Goal: Transaction & Acquisition: Download file/media

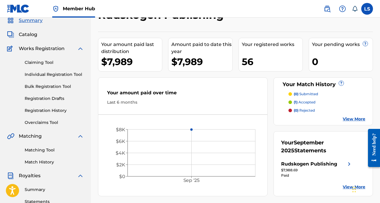
scroll to position [32, 0]
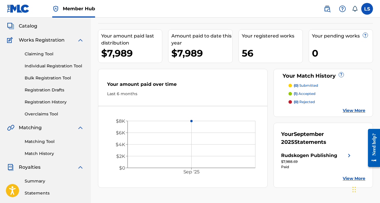
click at [265, 54] on div "56" at bounding box center [272, 53] width 61 height 13
click at [348, 112] on link "View More" at bounding box center [354, 111] width 23 height 6
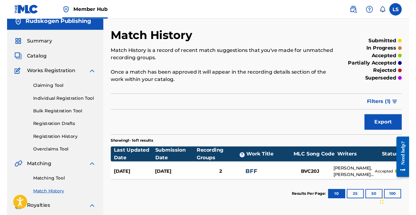
scroll to position [7, 0]
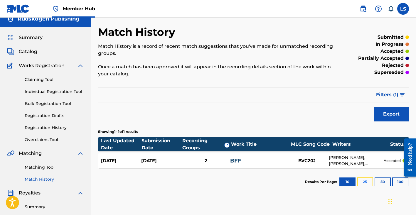
click at [365, 182] on button "25" at bounding box center [365, 182] width 16 height 9
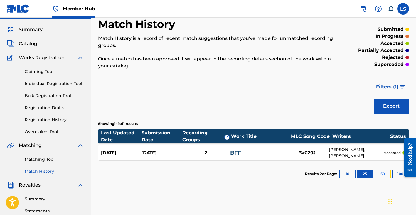
click at [379, 172] on button "50" at bounding box center [383, 174] width 16 height 9
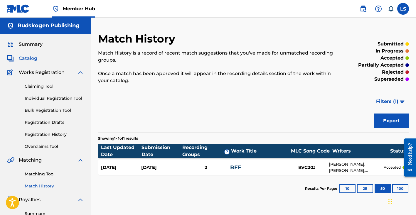
click at [31, 59] on span "Catalog" at bounding box center [28, 58] width 18 height 7
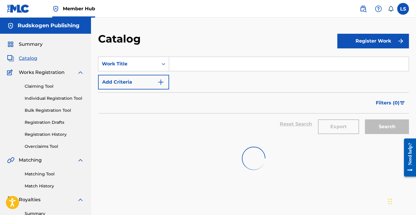
click at [188, 67] on input "Search Form" at bounding box center [289, 64] width 240 height 14
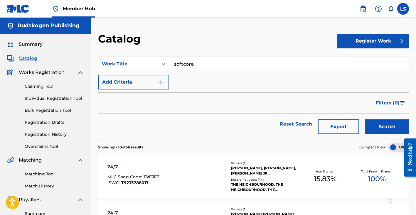
type input "softcore"
click at [365, 119] on button "Search" at bounding box center [387, 126] width 44 height 15
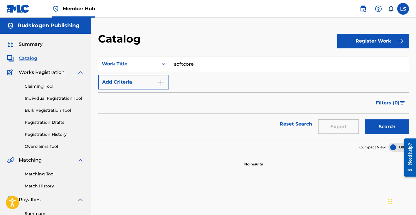
click at [203, 64] on input "softcore" at bounding box center [289, 64] width 240 height 14
click at [211, 65] on input "softcore" at bounding box center [289, 64] width 240 height 14
click at [39, 86] on link "Claiming Tool" at bounding box center [54, 86] width 59 height 6
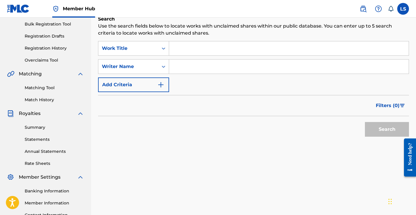
scroll to position [67, 0]
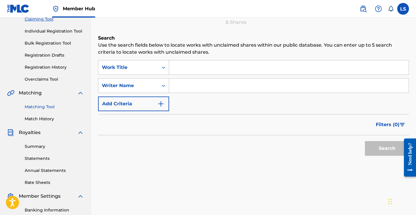
click at [42, 107] on link "Matching Tool" at bounding box center [54, 107] width 59 height 6
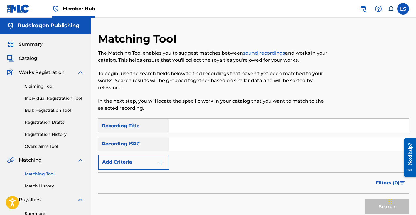
click at [54, 114] on div "Claiming Tool Individual Registration Tool Bulk Registration Tool Registration …" at bounding box center [45, 113] width 77 height 74
click at [48, 110] on link "Bulk Registration Tool" at bounding box center [54, 110] width 59 height 6
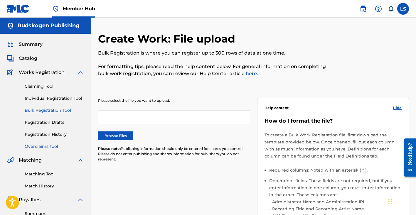
click at [43, 146] on link "Overclaims Tool" at bounding box center [54, 147] width 59 height 6
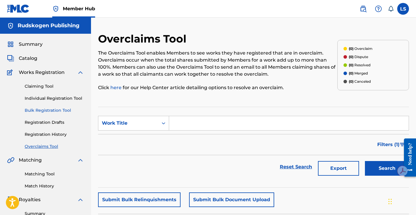
scroll to position [11, 0]
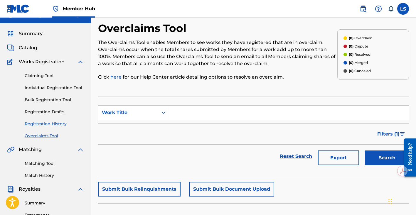
click at [45, 125] on link "Registration History" at bounding box center [54, 124] width 59 height 6
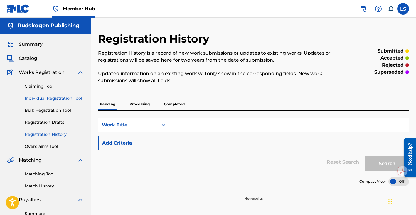
click at [47, 100] on link "Individual Registration Tool" at bounding box center [54, 98] width 59 height 6
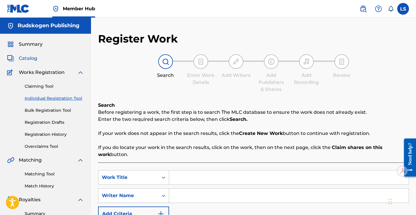
click at [25, 58] on span "Catalog" at bounding box center [28, 58] width 18 height 7
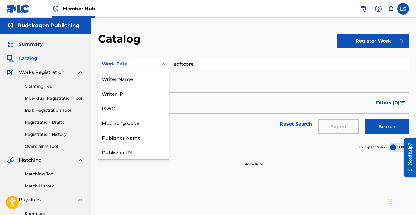
scroll to position [88, 0]
click at [129, 67] on div "Work Title" at bounding box center [128, 63] width 53 height 7
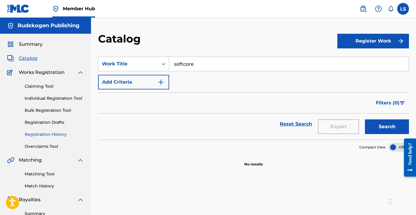
click at [47, 134] on link "Registration History" at bounding box center [54, 135] width 59 height 6
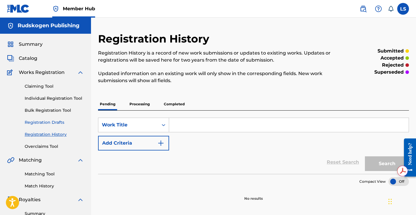
click at [43, 124] on link "Registration Drafts" at bounding box center [54, 122] width 59 height 6
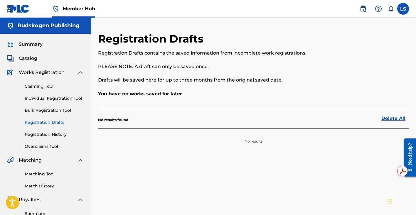
click at [46, 115] on div "Claiming Tool Individual Registration Tool Bulk Registration Tool Registration …" at bounding box center [45, 113] width 77 height 74
click at [47, 97] on link "Individual Registration Tool" at bounding box center [54, 98] width 59 height 6
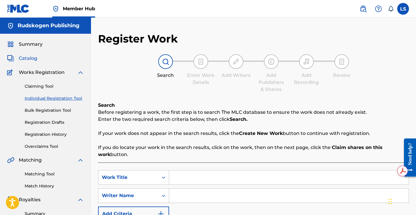
click at [25, 57] on span "Catalog" at bounding box center [28, 58] width 18 height 7
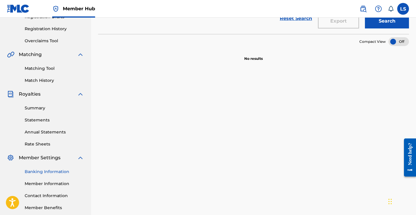
scroll to position [101, 0]
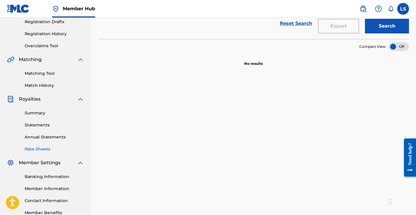
click at [44, 147] on link "Rate Sheets" at bounding box center [54, 149] width 59 height 6
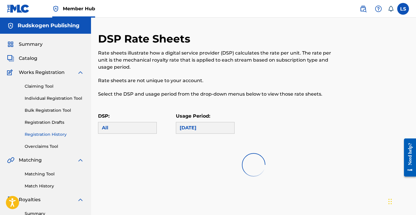
click at [43, 134] on link "Registration History" at bounding box center [54, 135] width 59 height 6
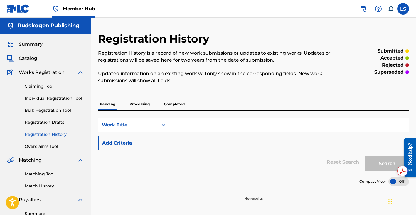
click at [142, 105] on p "Processing" at bounding box center [140, 104] width 24 height 12
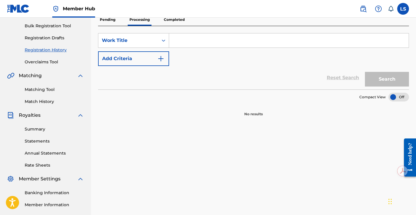
scroll to position [42, 0]
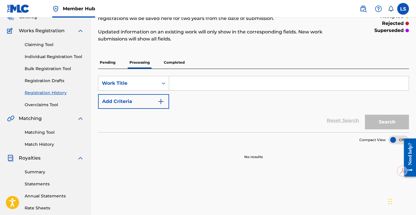
click at [174, 63] on p "Completed" at bounding box center [174, 62] width 24 height 12
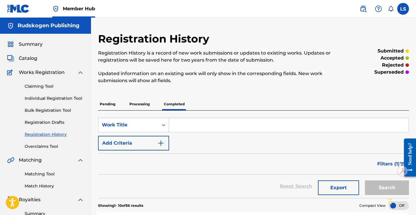
click at [99, 106] on p "Pending" at bounding box center [107, 104] width 19 height 12
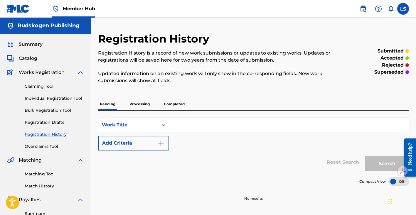
scroll to position [14, 0]
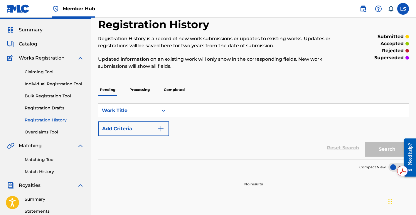
click at [175, 90] on p "Completed" at bounding box center [174, 90] width 24 height 12
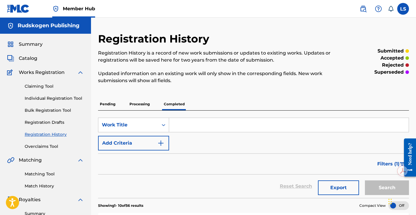
click at [143, 102] on p "Processing" at bounding box center [140, 104] width 24 height 12
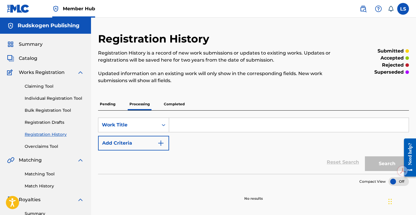
click at [109, 107] on p "Pending" at bounding box center [107, 104] width 19 height 12
click at [56, 121] on link "Registration Drafts" at bounding box center [54, 122] width 59 height 6
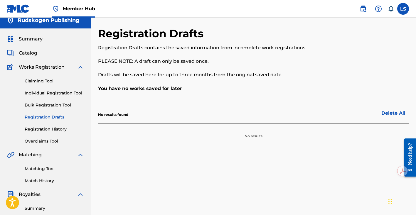
scroll to position [5, 0]
click at [55, 110] on div "Claiming Tool Individual Registration Tool Bulk Registration Tool Registration …" at bounding box center [45, 108] width 77 height 74
click at [50, 105] on link "Bulk Registration Tool" at bounding box center [54, 105] width 59 height 6
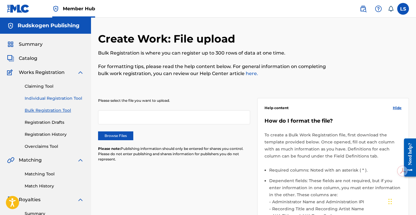
click at [38, 95] on link "Individual Registration Tool" at bounding box center [54, 98] width 59 height 6
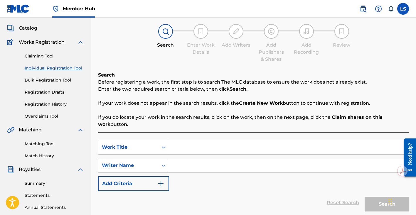
scroll to position [32, 0]
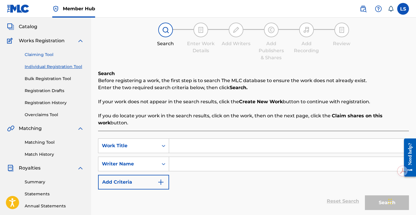
click at [51, 56] on link "Claiming Tool" at bounding box center [54, 55] width 59 height 6
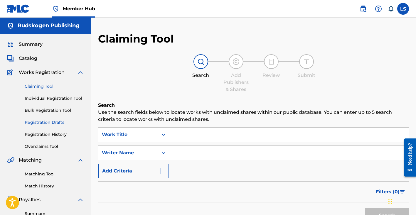
click at [51, 121] on link "Registration Drafts" at bounding box center [54, 122] width 59 height 6
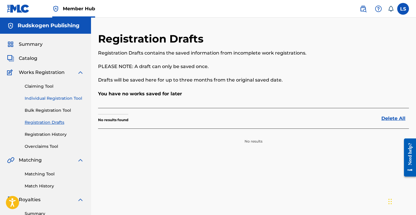
click at [48, 100] on link "Individual Registration Tool" at bounding box center [54, 98] width 59 height 6
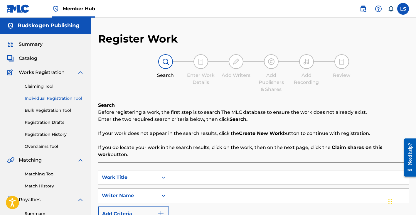
click at [37, 90] on div "Claiming Tool Individual Registration Tool Bulk Registration Tool Registration …" at bounding box center [45, 113] width 77 height 74
click at [36, 87] on link "Claiming Tool" at bounding box center [54, 86] width 59 height 6
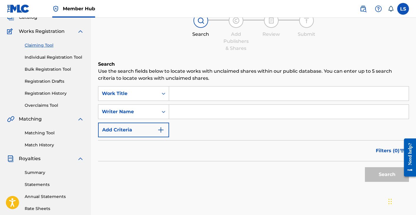
scroll to position [42, 0]
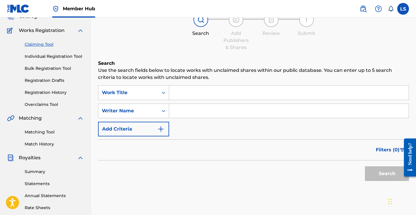
click at [40, 60] on div "Claiming Tool Individual Registration Tool Bulk Registration Tool Registration …" at bounding box center [45, 71] width 77 height 74
click at [37, 56] on link "Individual Registration Tool" at bounding box center [54, 56] width 59 height 6
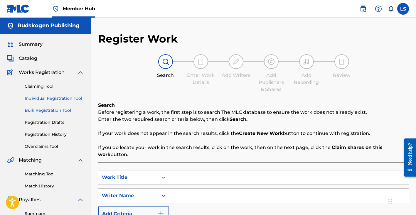
click at [41, 111] on link "Bulk Registration Tool" at bounding box center [54, 110] width 59 height 6
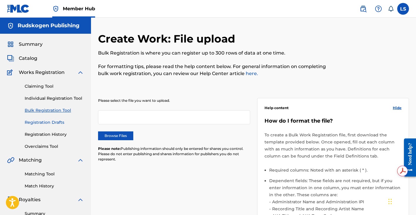
click at [42, 122] on link "Registration Drafts" at bounding box center [54, 122] width 59 height 6
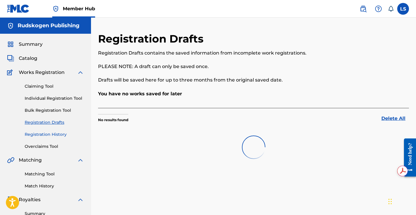
click at [42, 134] on link "Registration History" at bounding box center [54, 135] width 59 height 6
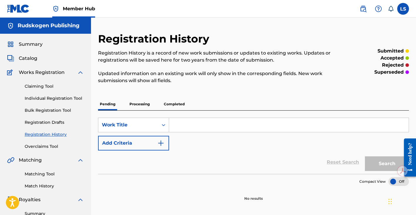
scroll to position [5, 0]
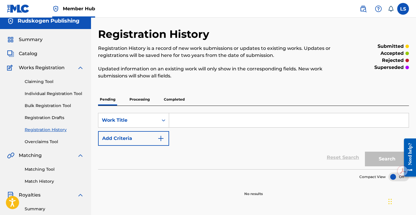
click at [31, 57] on div "Summary Catalog Works Registration Claiming Tool Individual Registration Tool B…" at bounding box center [45, 174] width 91 height 290
click at [32, 55] on span "Catalog" at bounding box center [28, 53] width 18 height 7
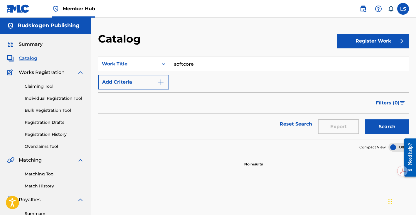
click at [200, 63] on input "softcore" at bounding box center [289, 64] width 240 height 14
drag, startPoint x: 208, startPoint y: 63, endPoint x: 169, endPoint y: 63, distance: 38.2
click at [169, 63] on input "softcore" at bounding box center [289, 64] width 240 height 14
click at [179, 78] on strong "sadder" at bounding box center [182, 77] width 17 height 6
click at [207, 65] on input "sadderdaze" at bounding box center [289, 64] width 240 height 14
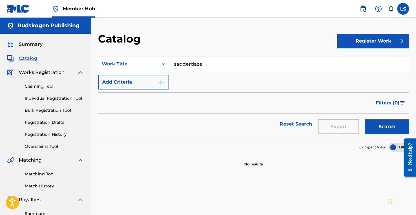
click at [208, 64] on input "sadderdaze" at bounding box center [289, 64] width 240 height 14
drag, startPoint x: 214, startPoint y: 64, endPoint x: 152, endPoint y: 62, distance: 62.6
click at [152, 63] on div "SearchWithCriteria7caac15f-a4a4-4215-9fd4-4b20a0d88f16 Work Title sadderdaze" at bounding box center [253, 64] width 311 height 15
type input "reflection"
click at [365, 119] on button "Search" at bounding box center [387, 126] width 44 height 15
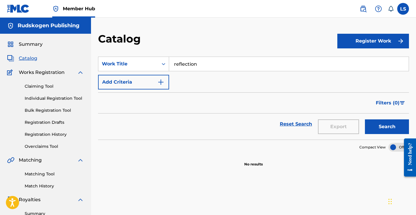
click at [229, 162] on section "No results" at bounding box center [253, 159] width 311 height 15
click at [363, 12] on img at bounding box center [363, 8] width 7 height 7
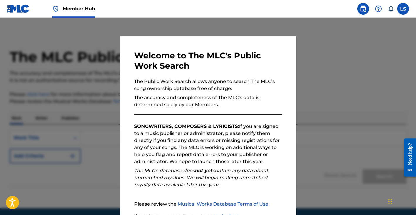
click at [338, 62] on div at bounding box center [208, 125] width 416 height 215
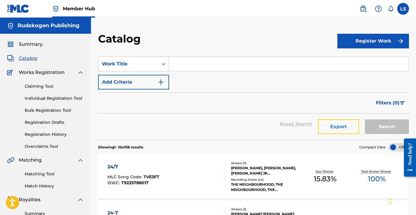
click at [341, 128] on button "Export" at bounding box center [338, 126] width 41 height 15
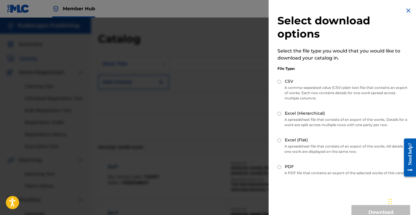
click at [278, 139] on input "Excel (Flat)" at bounding box center [279, 141] width 4 height 4
radio input "true"
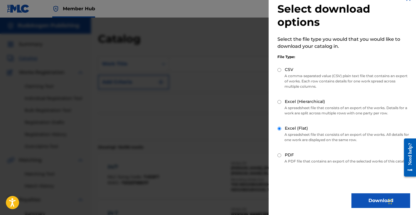
scroll to position [16, 0]
click at [362, 198] on button "Download" at bounding box center [380, 200] width 59 height 15
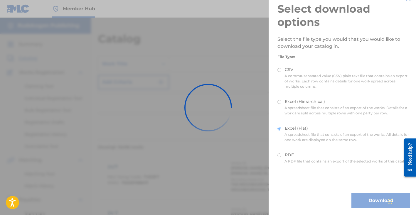
scroll to position [0, 0]
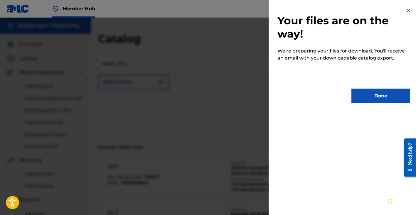
click at [379, 107] on div "Your files are on the way! We're preparing your files for download. You'll rece…" at bounding box center [344, 55] width 150 height 110
click at [370, 96] on button "Done" at bounding box center [380, 96] width 59 height 15
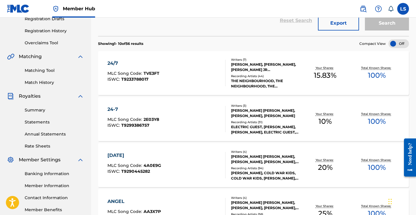
scroll to position [119, 0]
